Goal: Check status: Check status

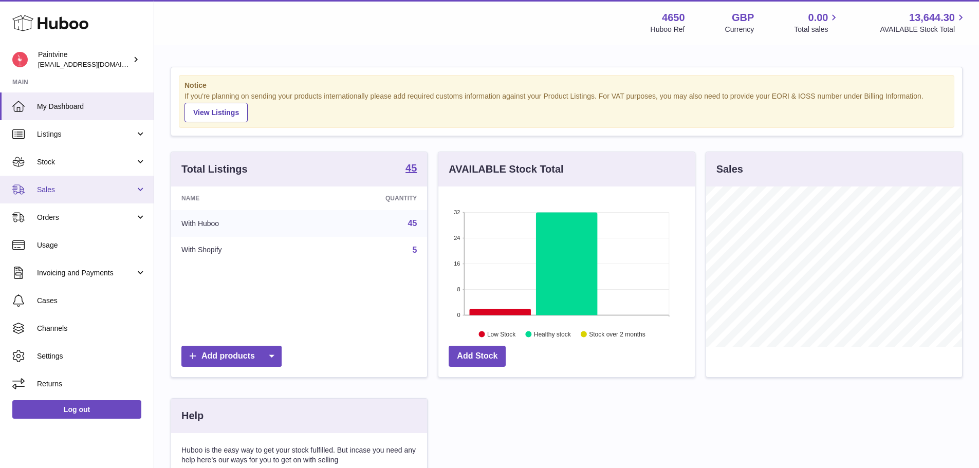
scroll to position [160, 257]
click at [80, 189] on span "Sales" at bounding box center [86, 190] width 98 height 10
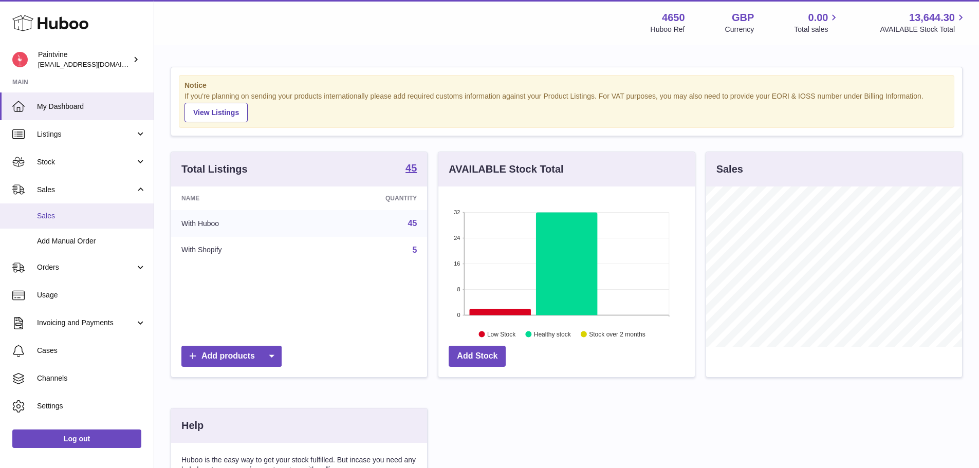
click at [89, 211] on span "Sales" at bounding box center [91, 216] width 109 height 10
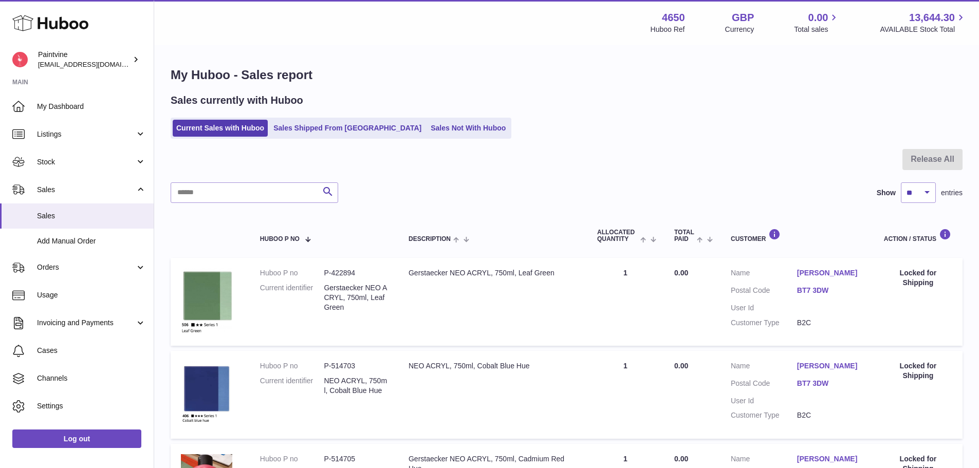
click at [315, 127] on link "Sales Shipped From [GEOGRAPHIC_DATA]" at bounding box center [347, 128] width 155 height 17
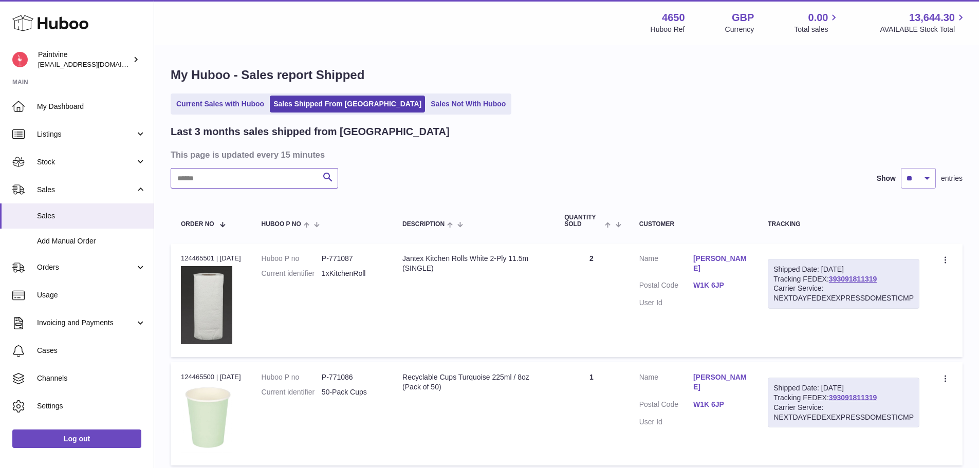
drag, startPoint x: 275, startPoint y: 180, endPoint x: 268, endPoint y: 184, distance: 7.6
click at [275, 180] on input "text" at bounding box center [255, 178] width 168 height 21
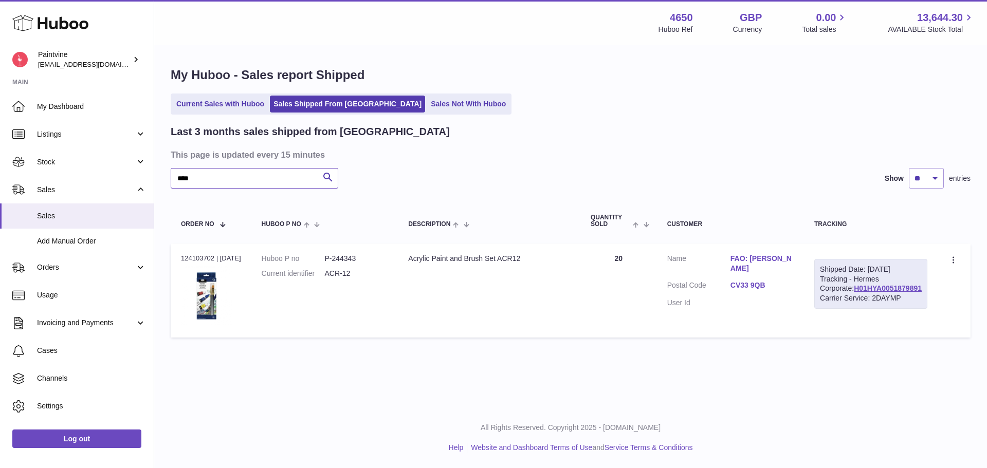
type input "****"
